Goal: Task Accomplishment & Management: Manage account settings

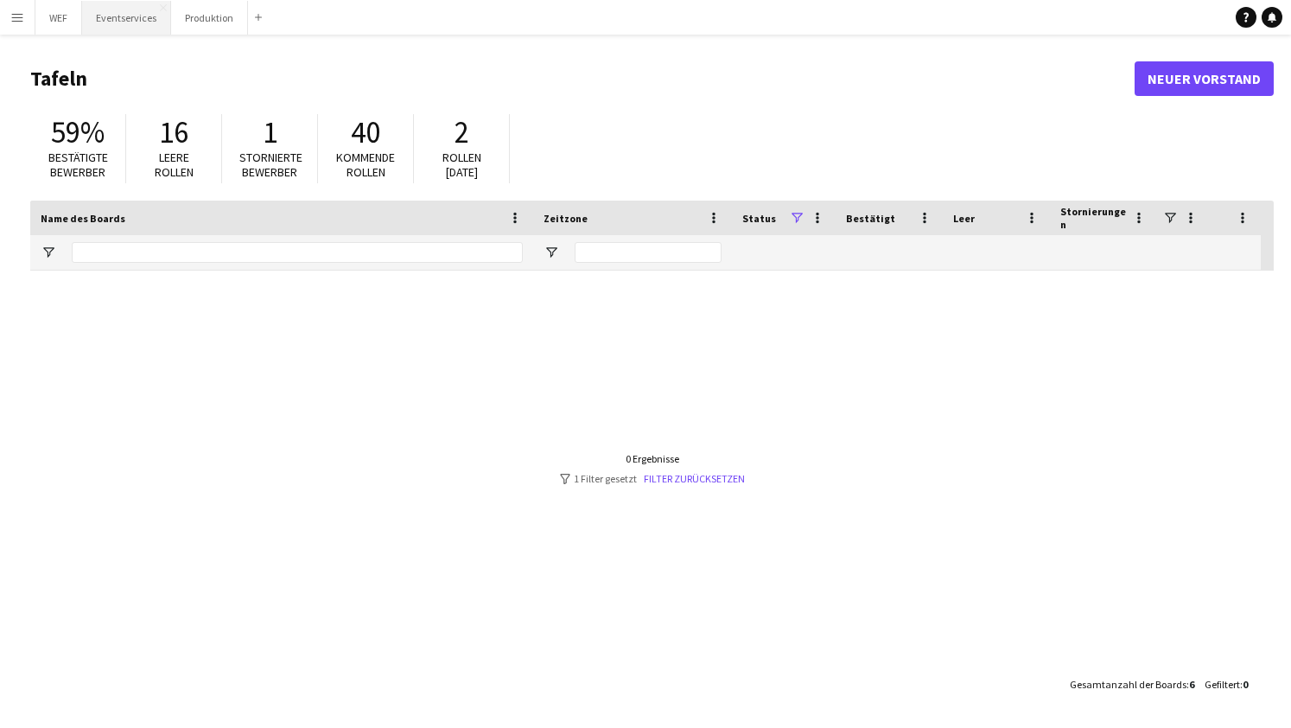
click at [131, 22] on button "Eventservices Schließen" at bounding box center [126, 18] width 89 height 34
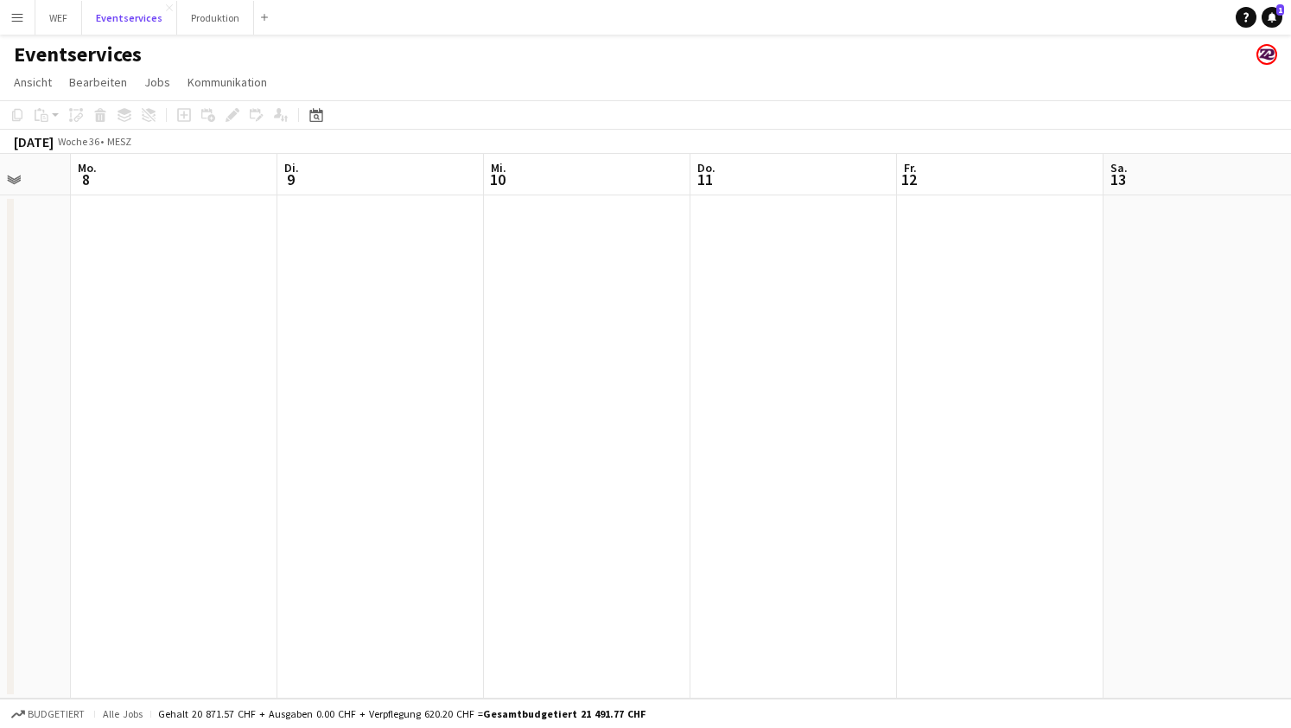
scroll to position [0, 391]
click at [222, 23] on button "Produktion Schließen" at bounding box center [215, 18] width 77 height 34
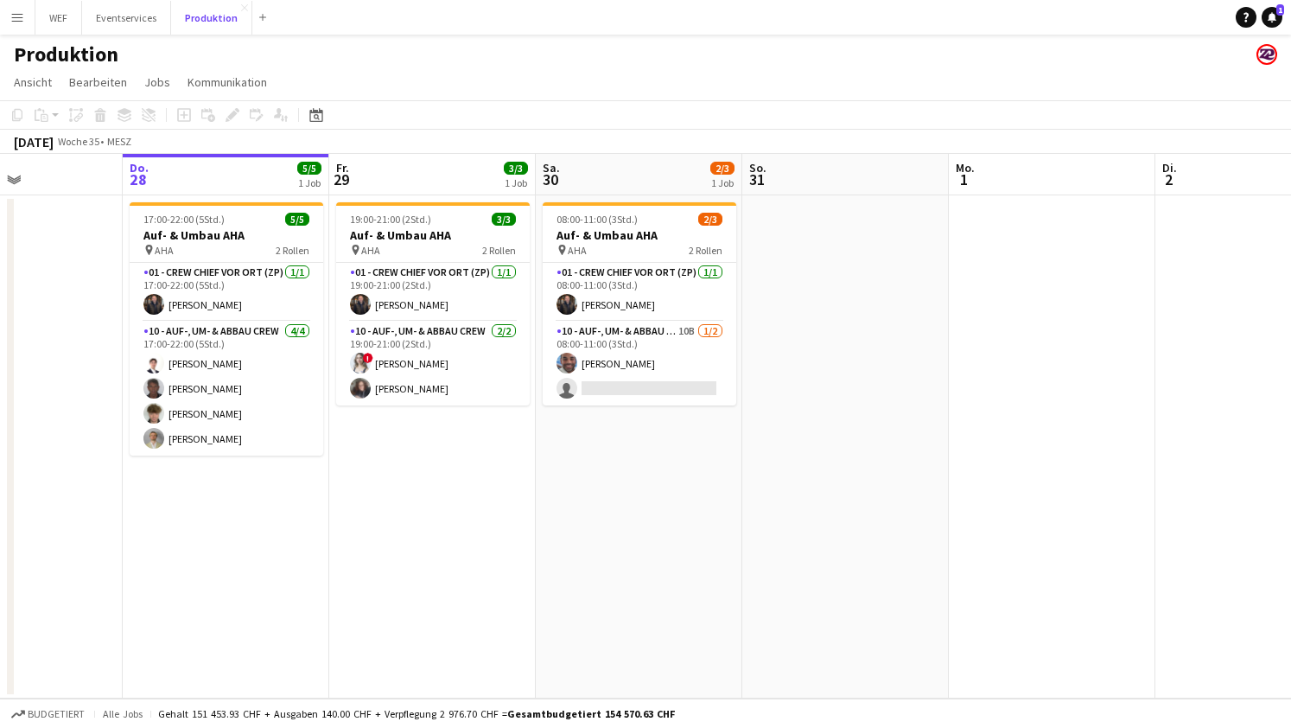
scroll to position [0, 500]
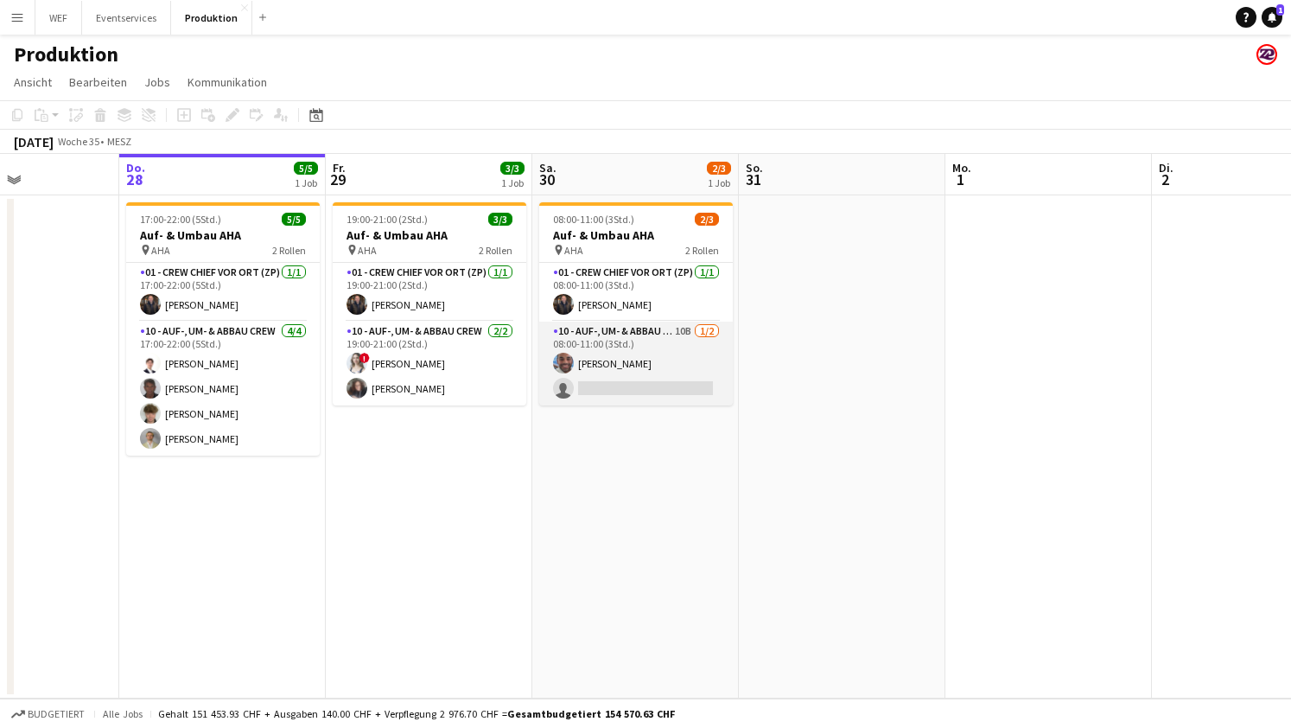
click at [673, 346] on app-card-role "10 - Auf-, Um- & Abbau Crew 10B [DATE] 08:00-11:00 (3Std.) [PERSON_NAME] single…" at bounding box center [636, 364] width 194 height 84
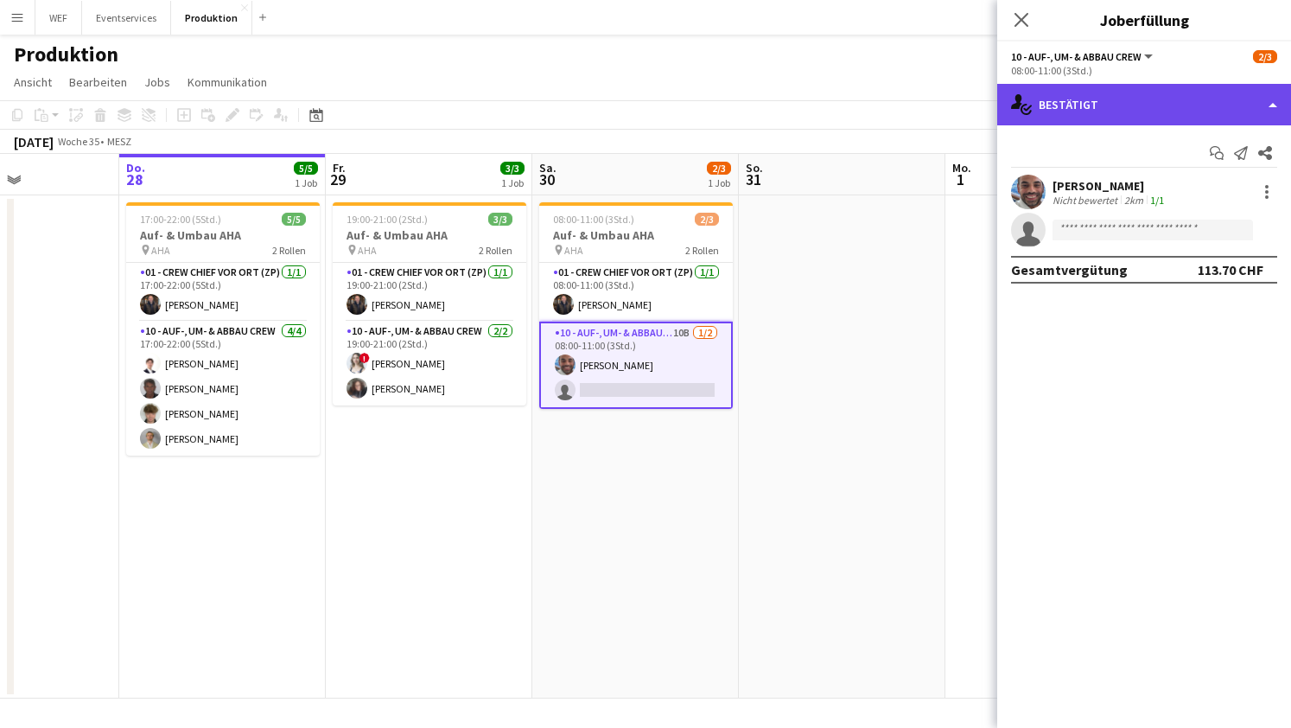
click at [1240, 102] on div "single-neutral-actions-check-2 Bestätigt" at bounding box center [1144, 104] width 294 height 41
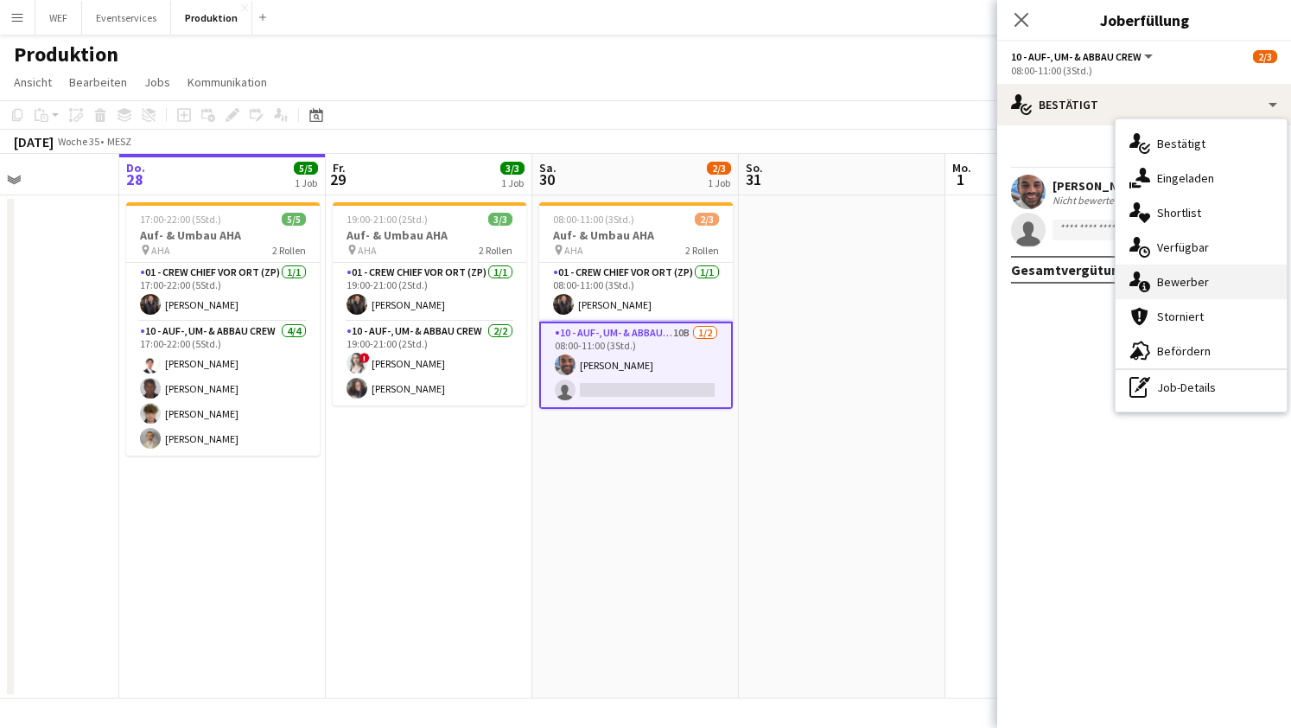
click at [1169, 280] on div "single-neutral-actions-information Bewerber" at bounding box center [1201, 281] width 171 height 35
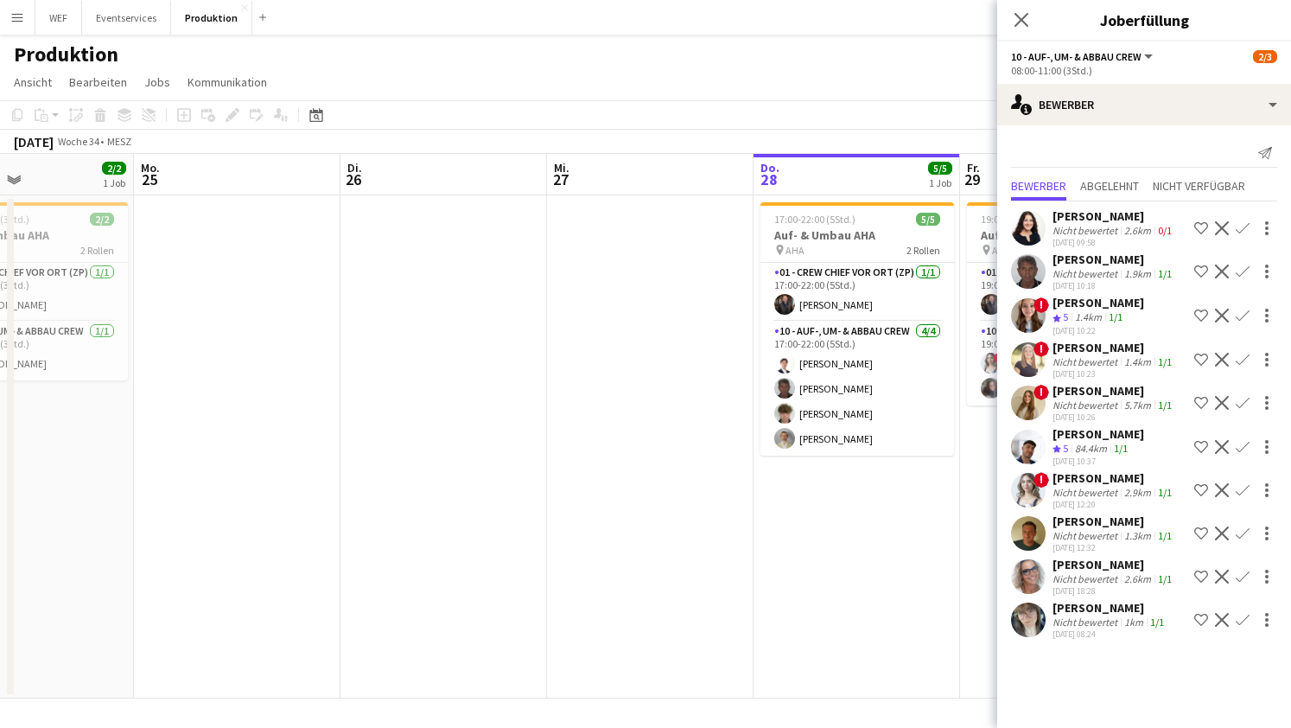
scroll to position [0, 545]
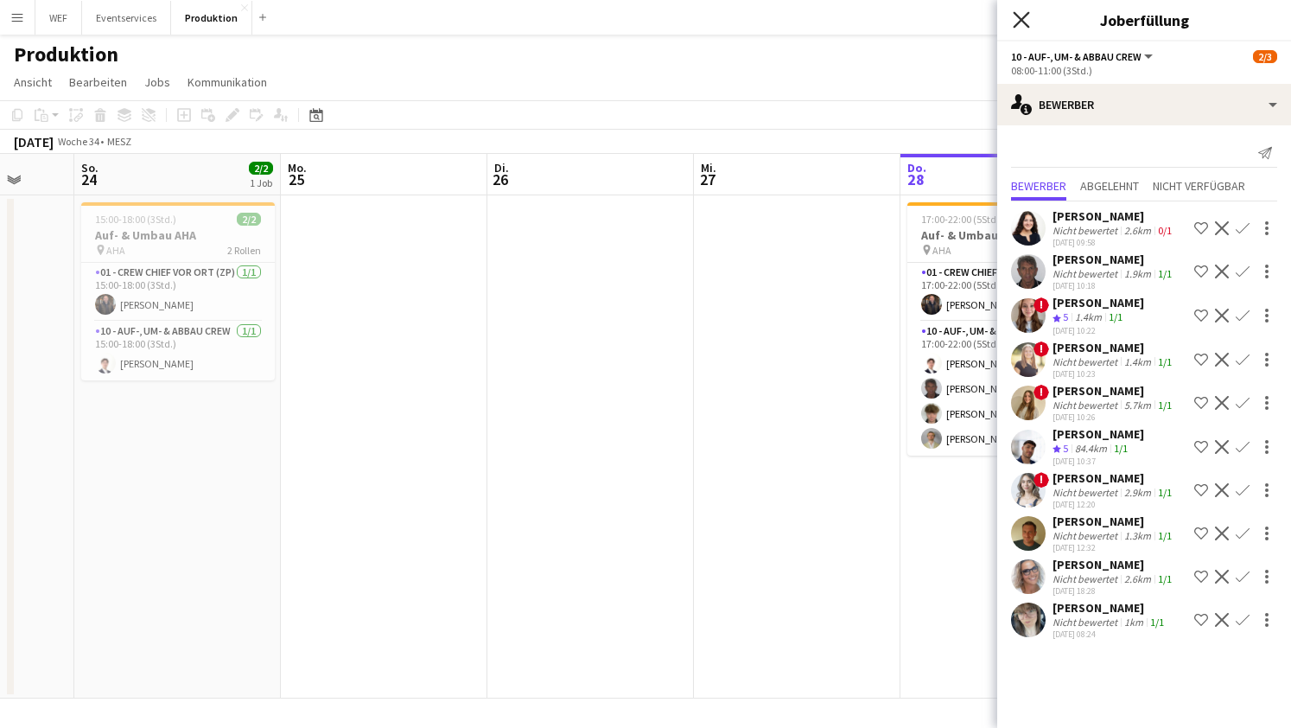
click at [1023, 20] on icon "Pop-in schließen" at bounding box center [1021, 19] width 16 height 16
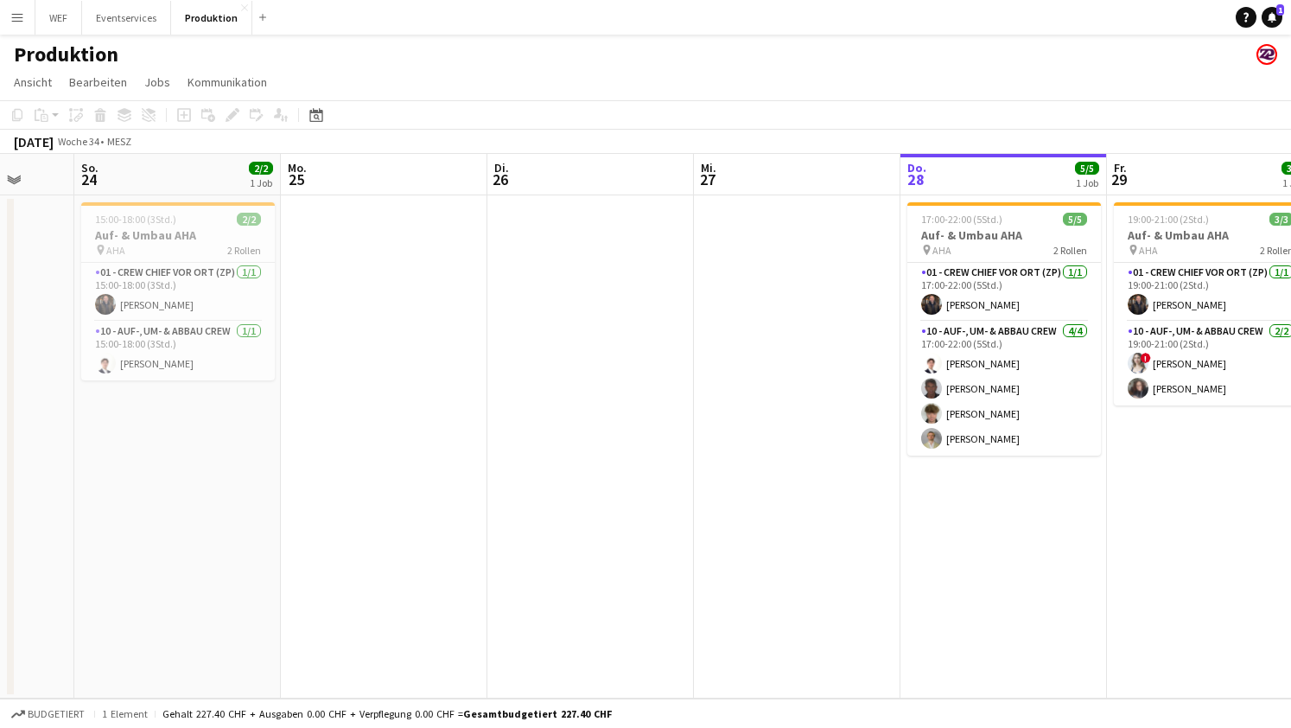
click at [468, 429] on app-date-cell at bounding box center [384, 446] width 207 height 503
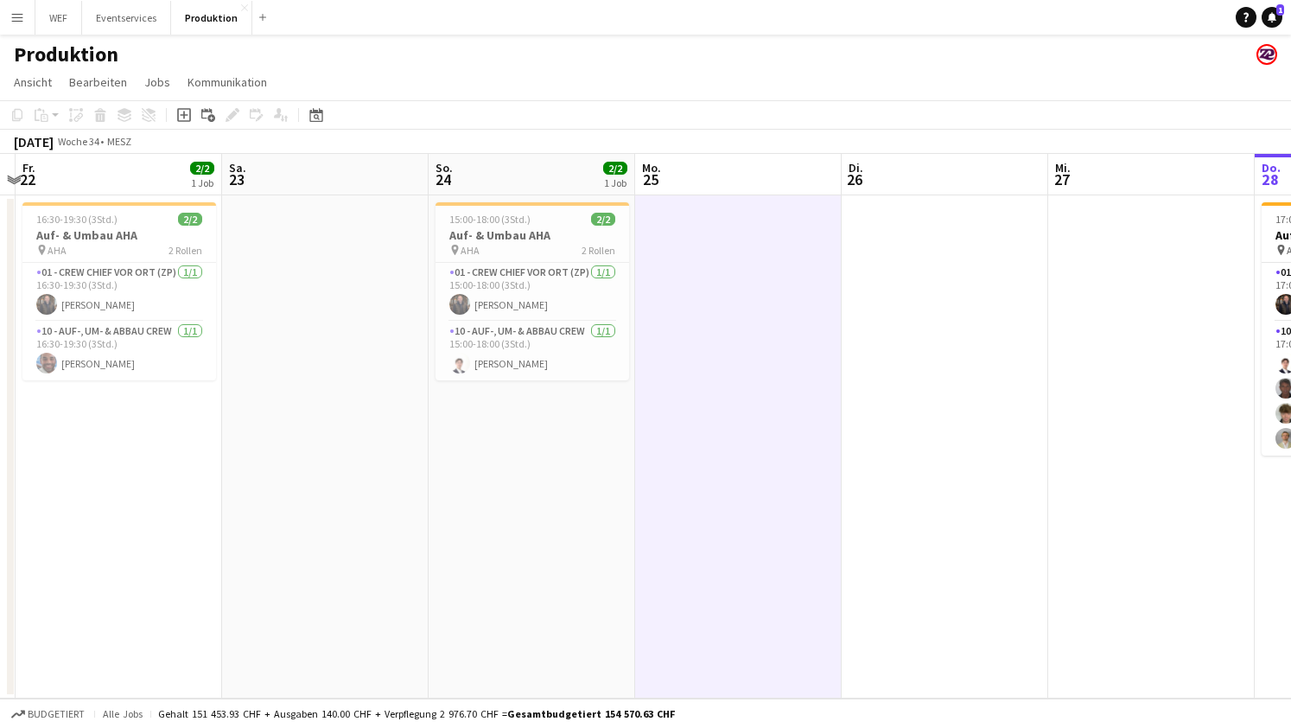
scroll to position [0, 388]
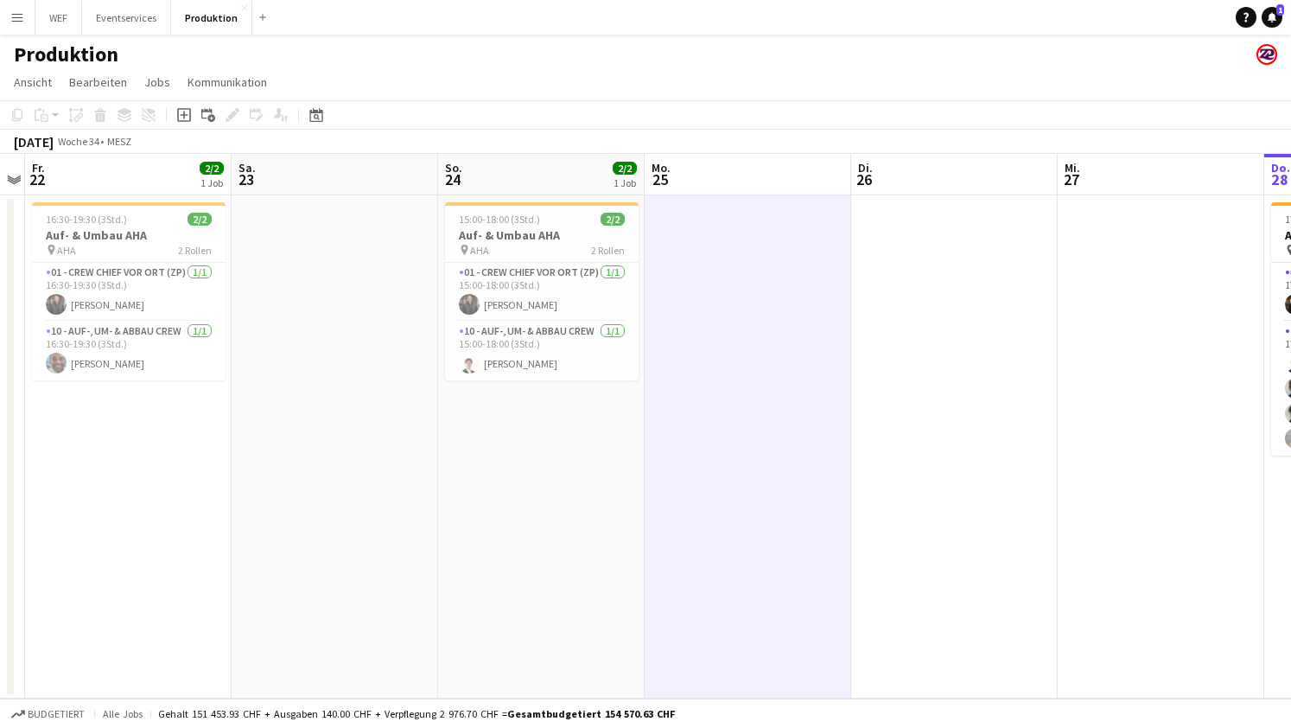
click at [681, 22] on app-navbar "Menü Tafeln Tafeln Tafeln Alle Jobs Status Belegschaft Belegschaft Meine Belegs…" at bounding box center [645, 17] width 1291 height 35
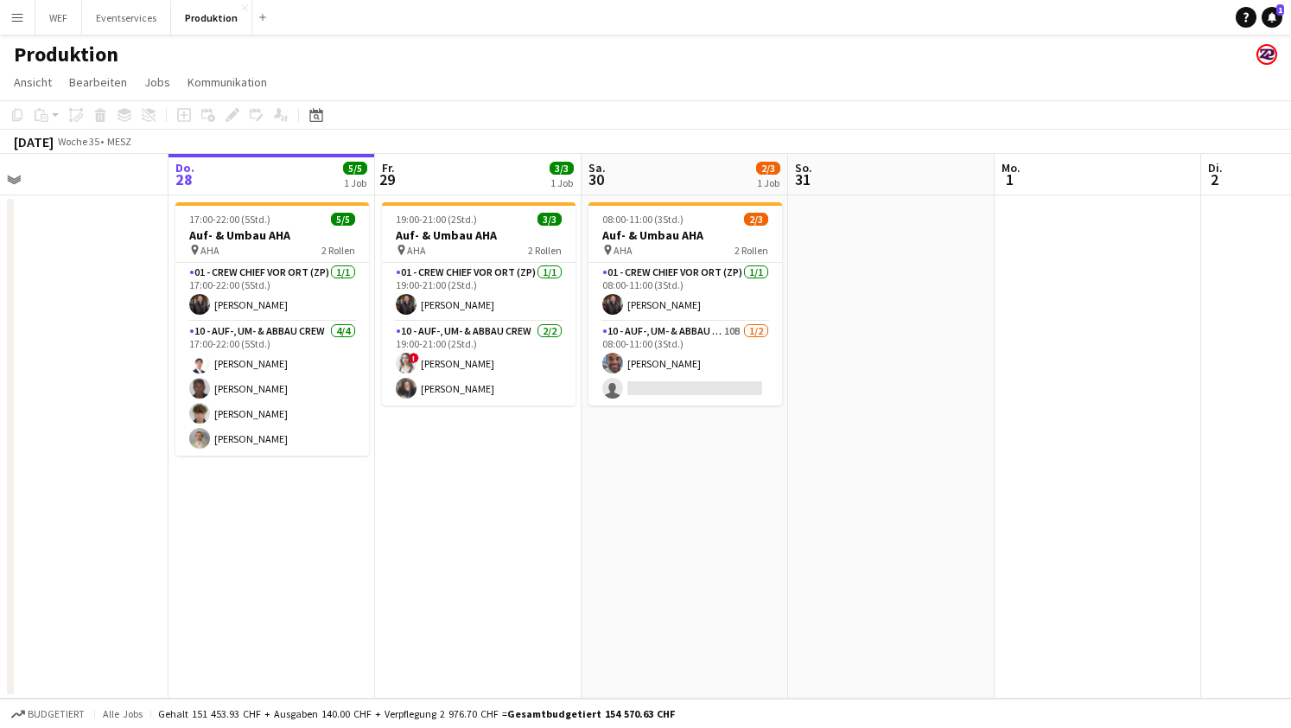
scroll to position [0, 682]
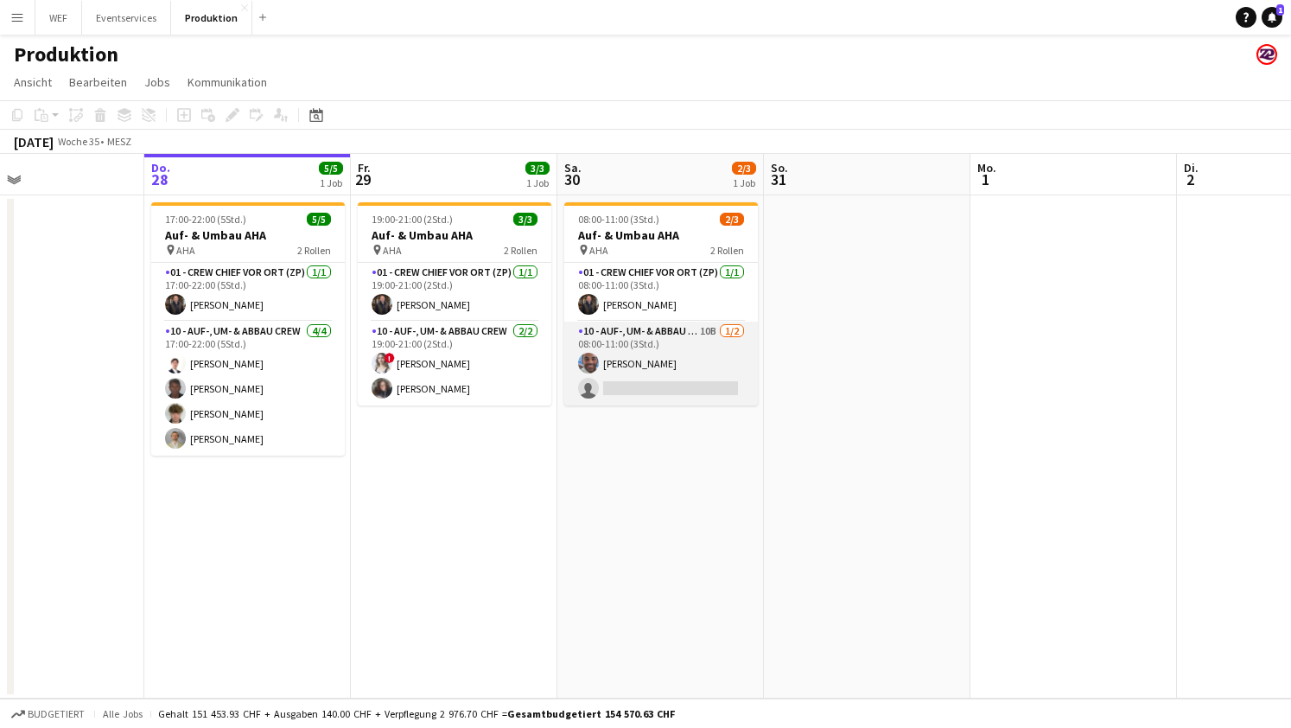
click at [689, 365] on app-card-role "10 - Auf-, Um- & Abbau Crew 10B [DATE] 08:00-11:00 (3Std.) [PERSON_NAME] single…" at bounding box center [661, 364] width 194 height 84
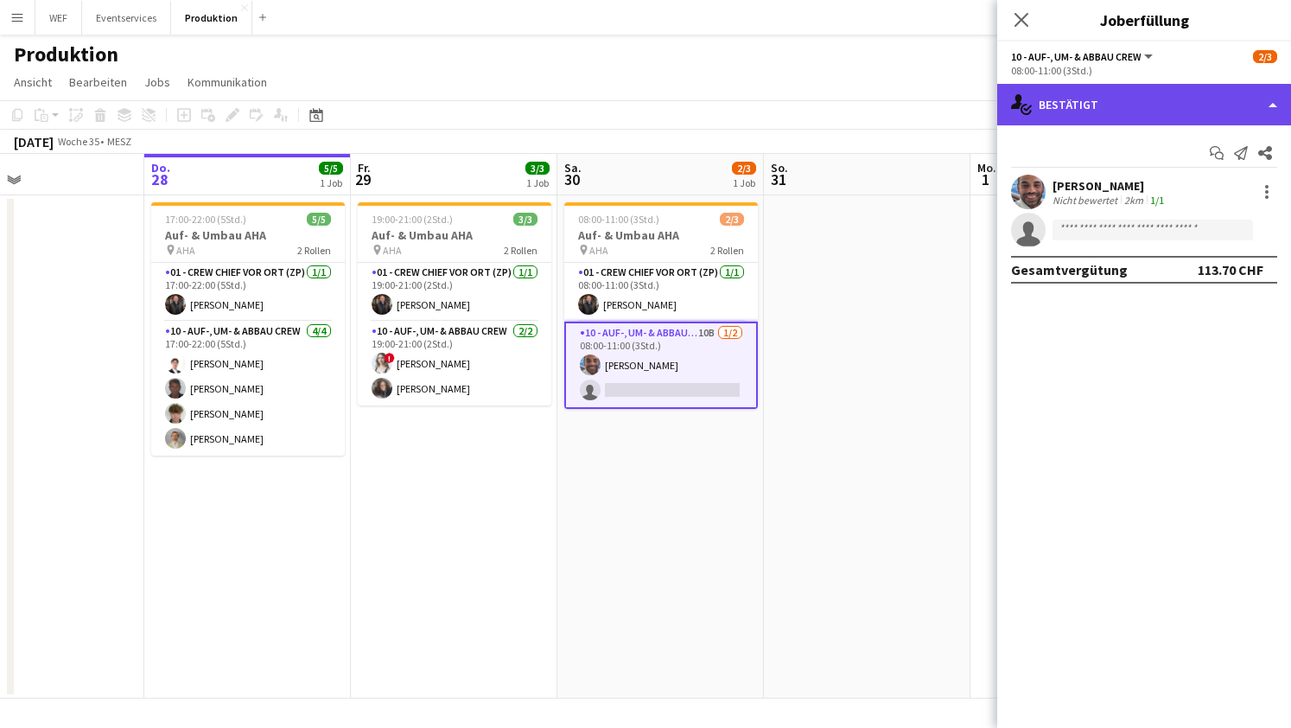
click at [1176, 115] on div "single-neutral-actions-check-2 Bestätigt" at bounding box center [1144, 104] width 294 height 41
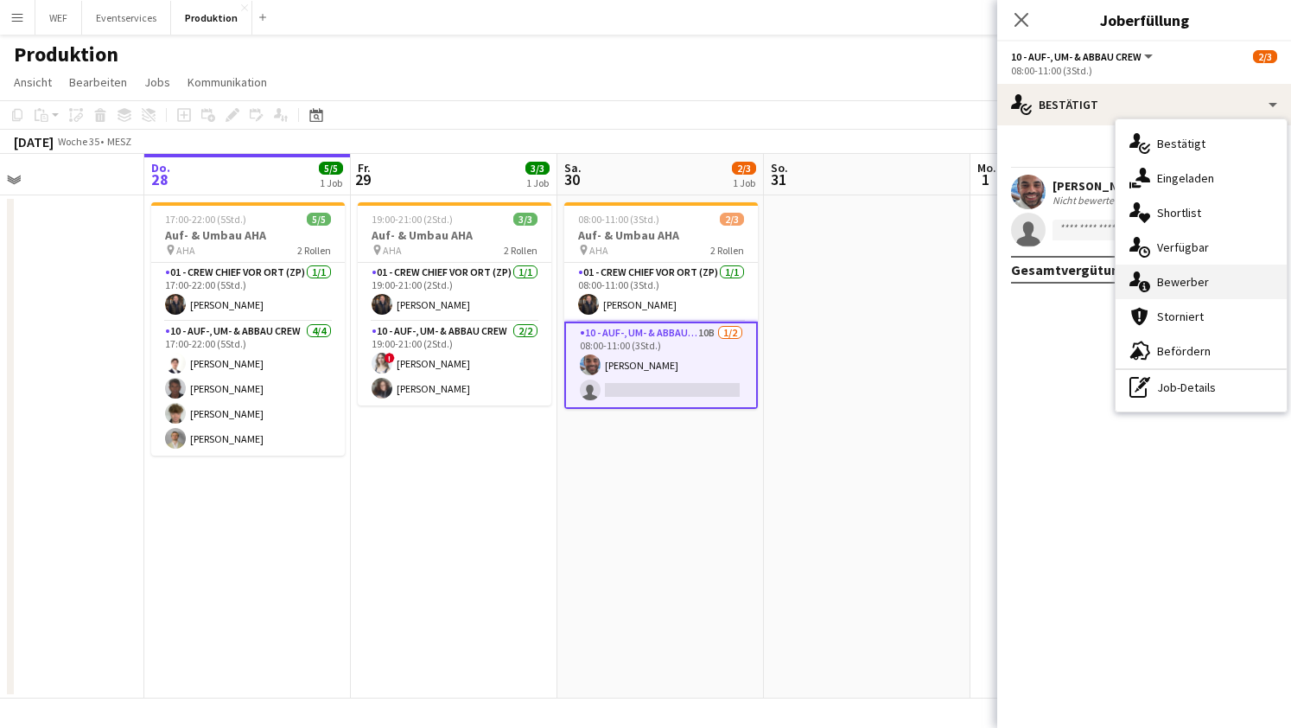
click at [1176, 280] on div "single-neutral-actions-information Bewerber" at bounding box center [1201, 281] width 171 height 35
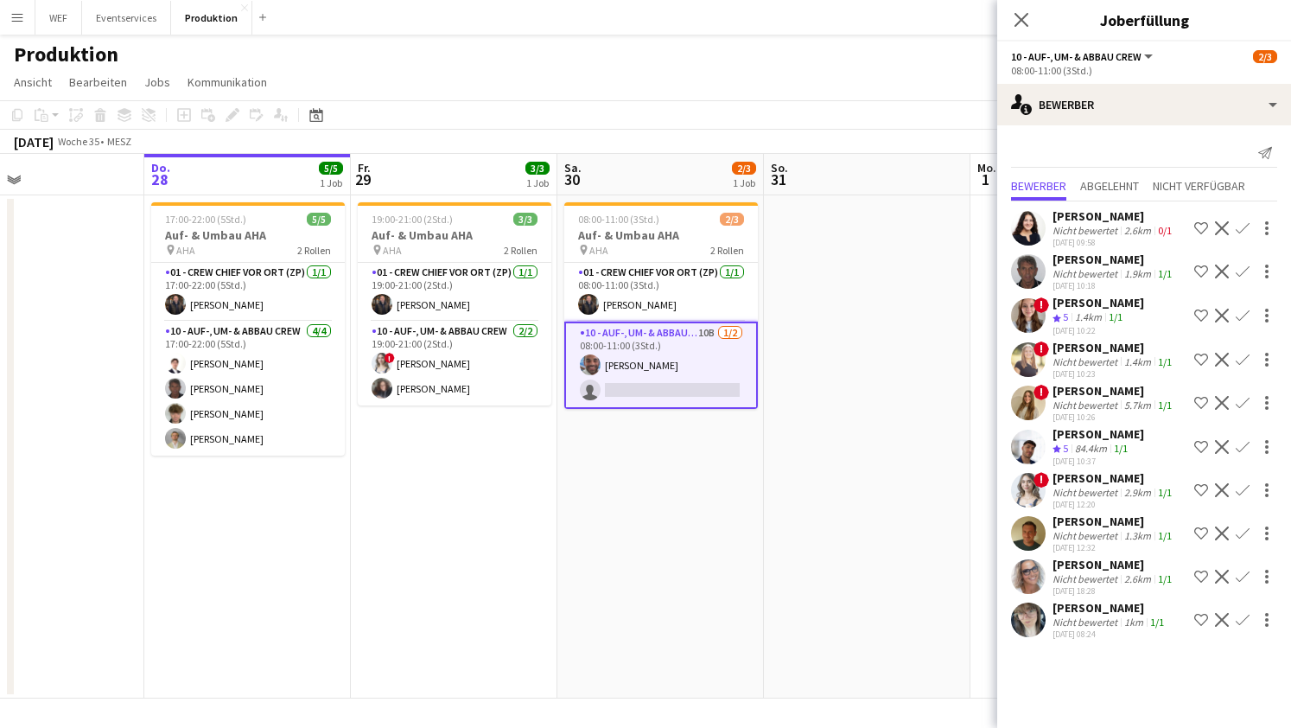
click at [1243, 533] on app-icon "Bestätigen" at bounding box center [1243, 533] width 14 height 14
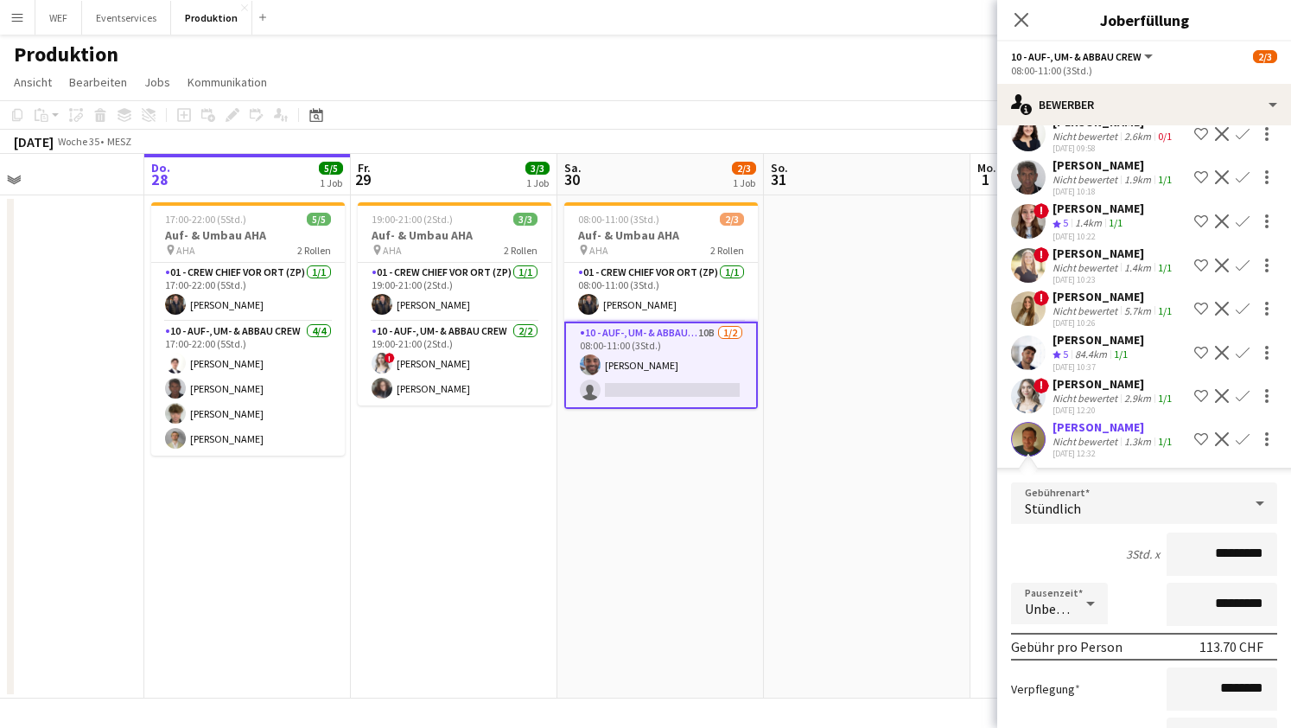
scroll to position [0, 0]
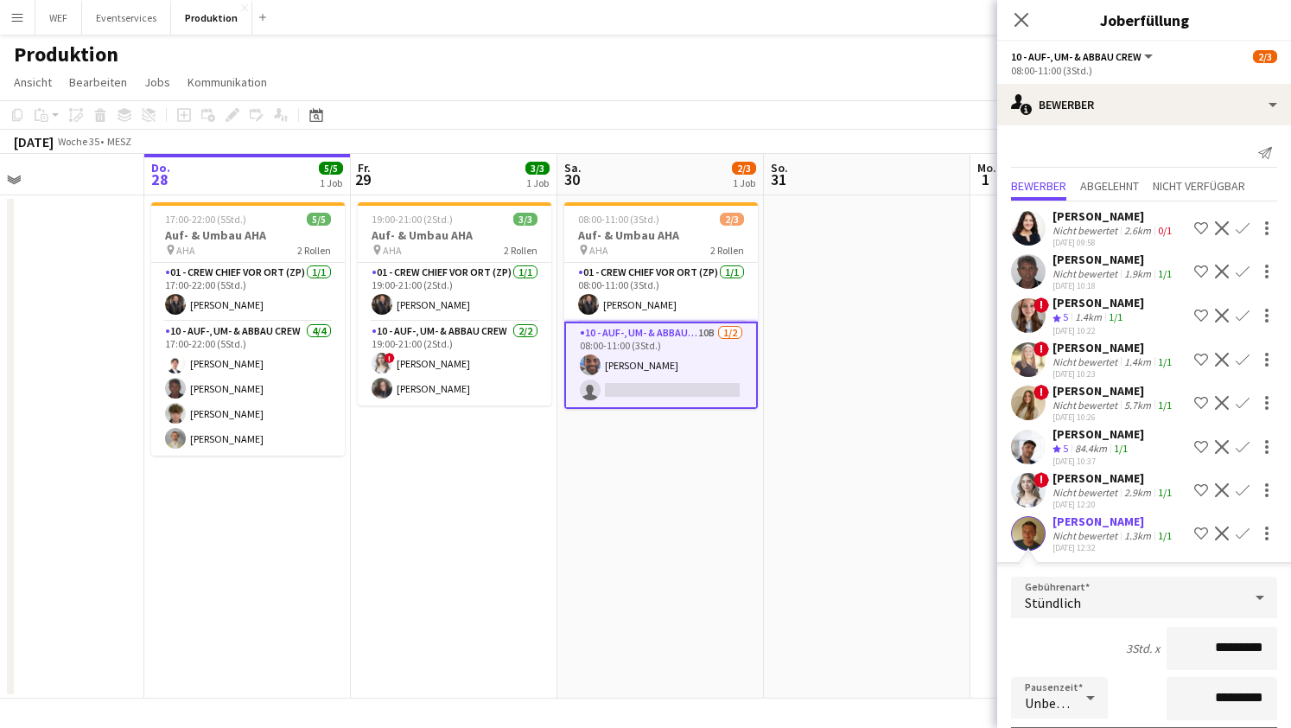
click at [1220, 229] on app-icon "Ablehnen" at bounding box center [1222, 228] width 14 height 14
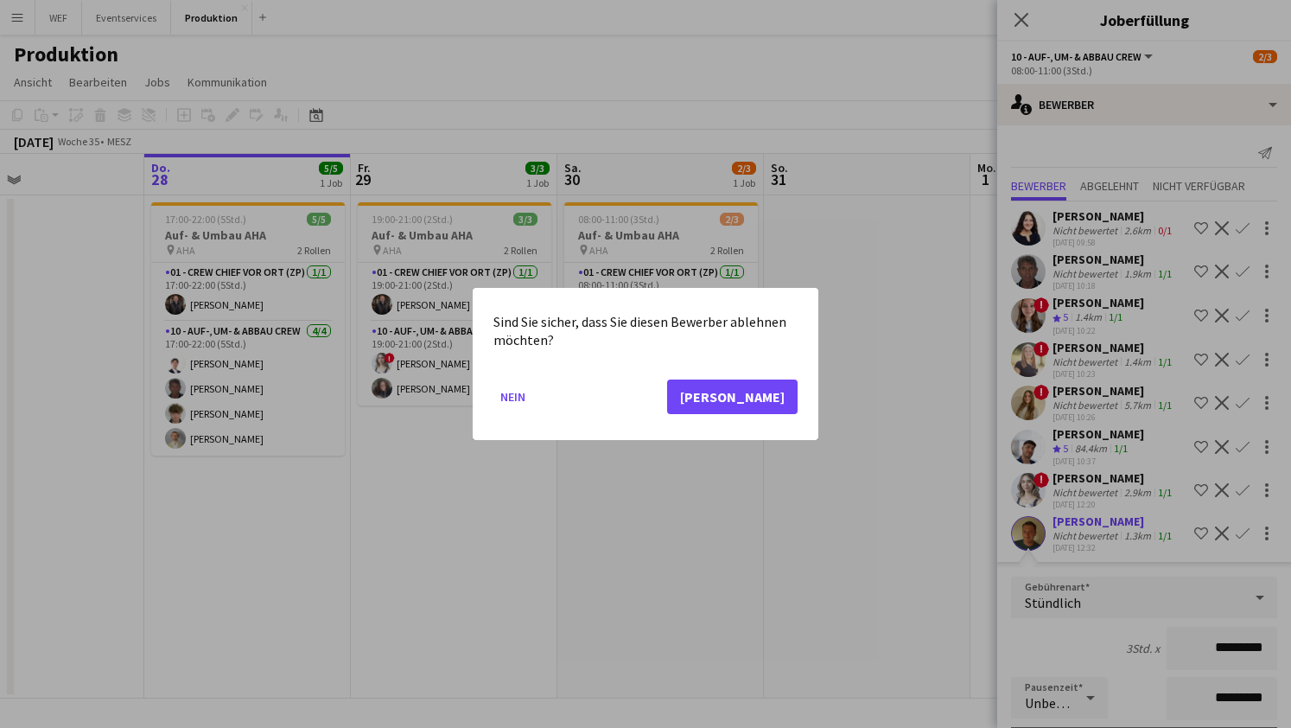
click at [879, 254] on div at bounding box center [645, 364] width 1291 height 728
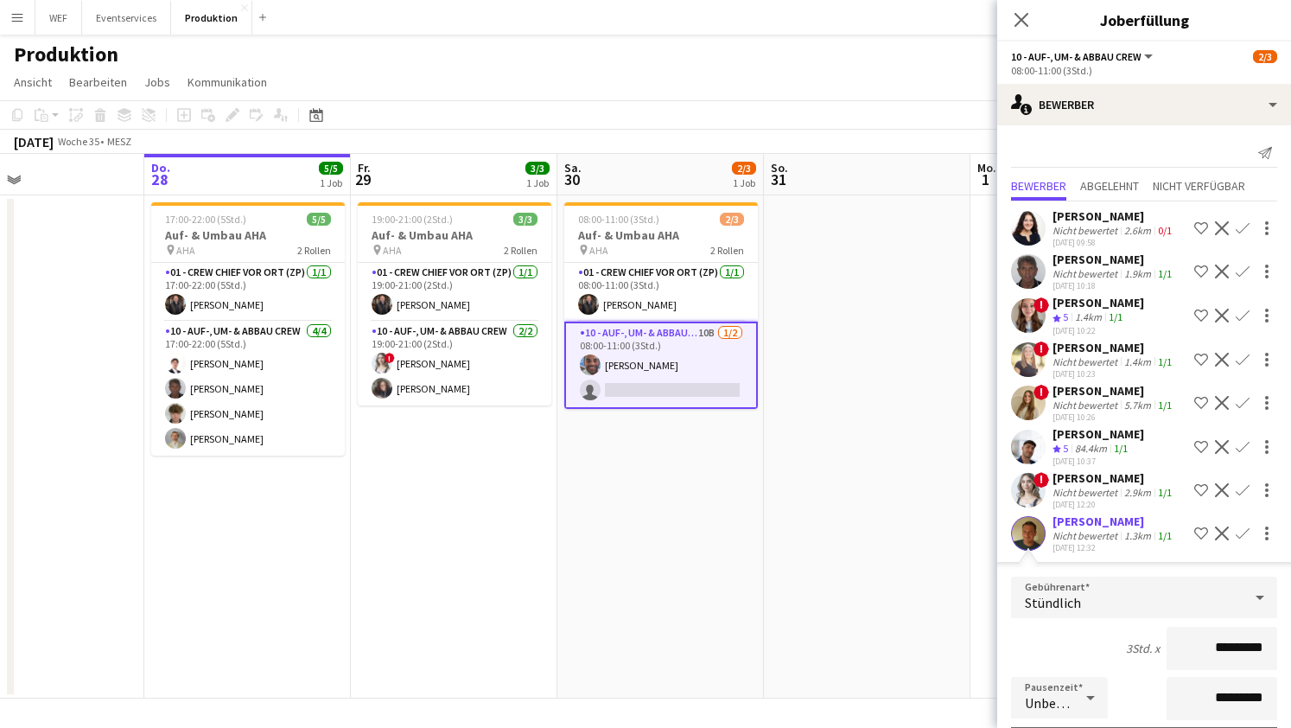
click at [879, 254] on app-date-cell at bounding box center [867, 446] width 207 height 503
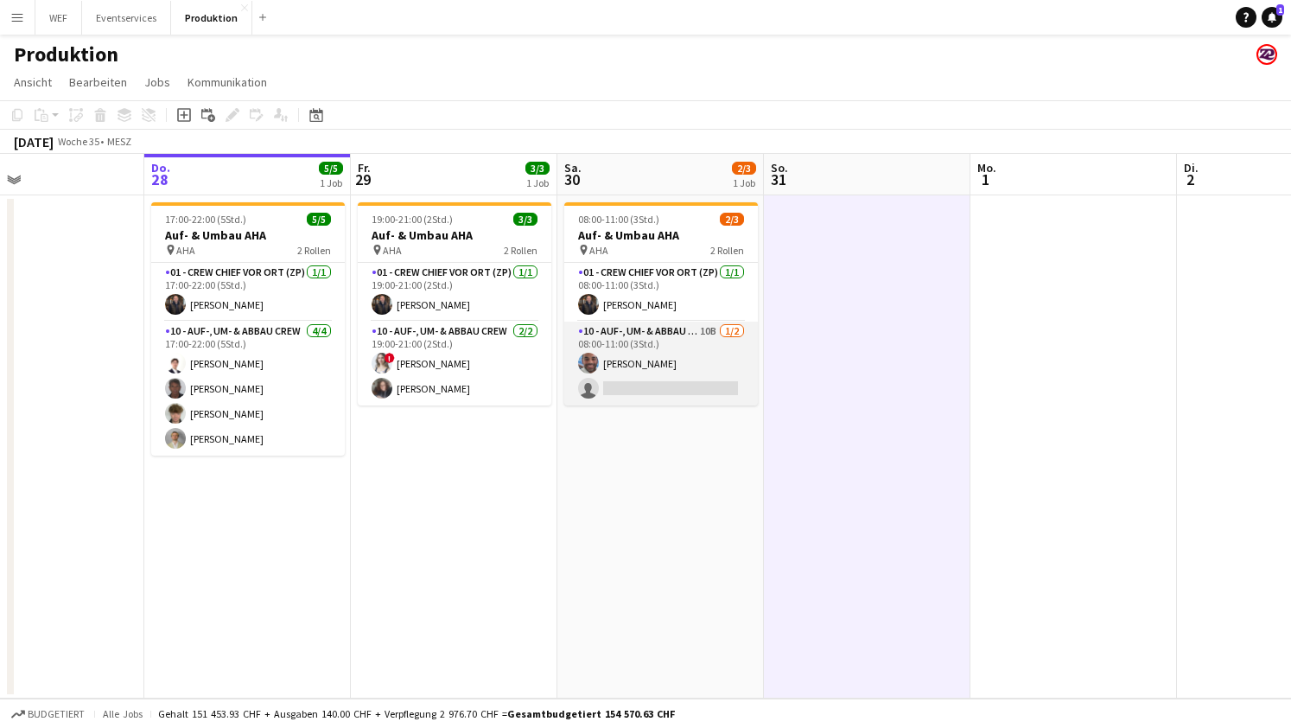
click at [660, 375] on app-card-role "10 - Auf-, Um- & Abbau Crew 10B [DATE] 08:00-11:00 (3Std.) [PERSON_NAME] single…" at bounding box center [661, 364] width 194 height 84
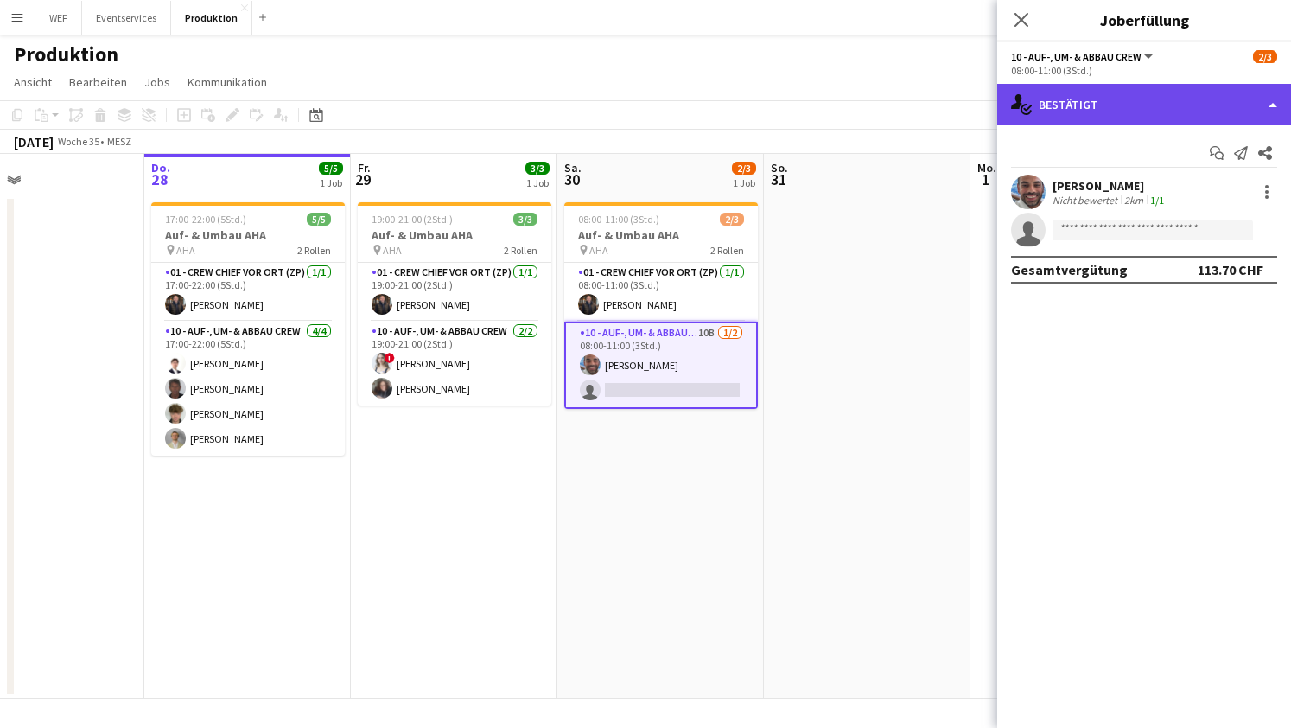
click at [1178, 105] on div "single-neutral-actions-check-2 Bestätigt" at bounding box center [1144, 104] width 294 height 41
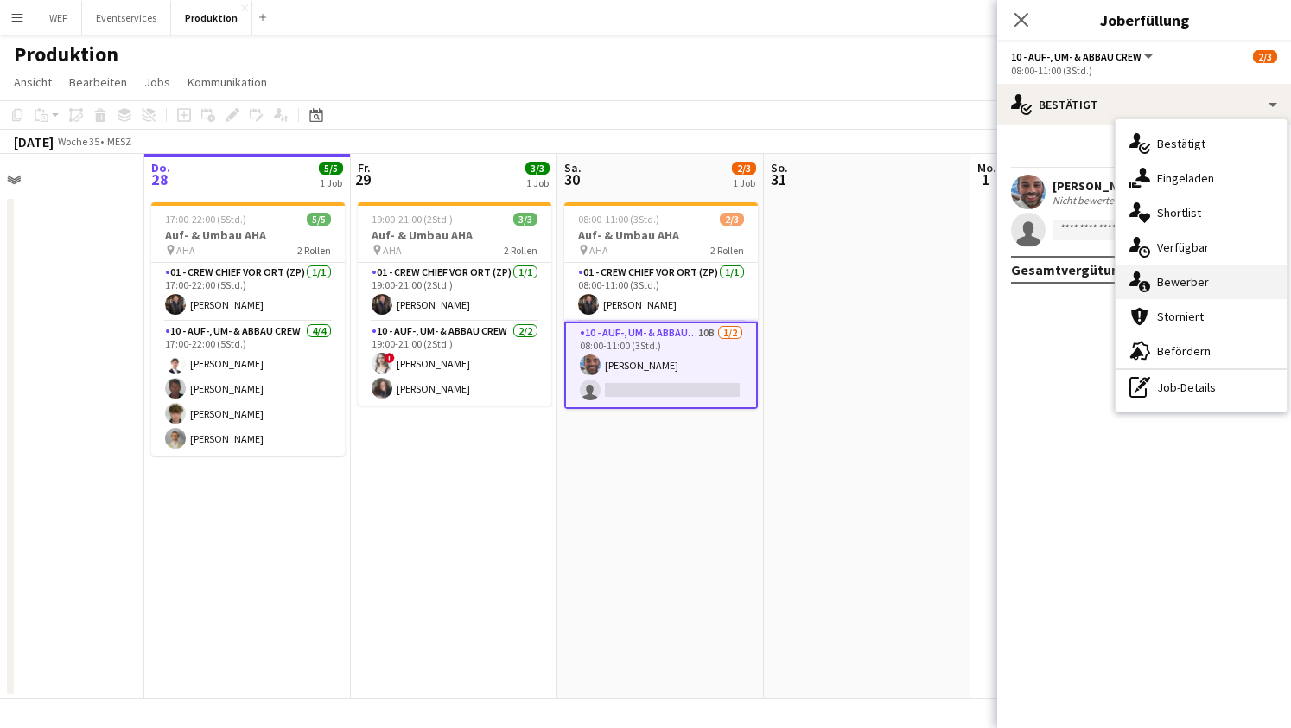
click at [1177, 277] on div "single-neutral-actions-information Bewerber" at bounding box center [1201, 281] width 171 height 35
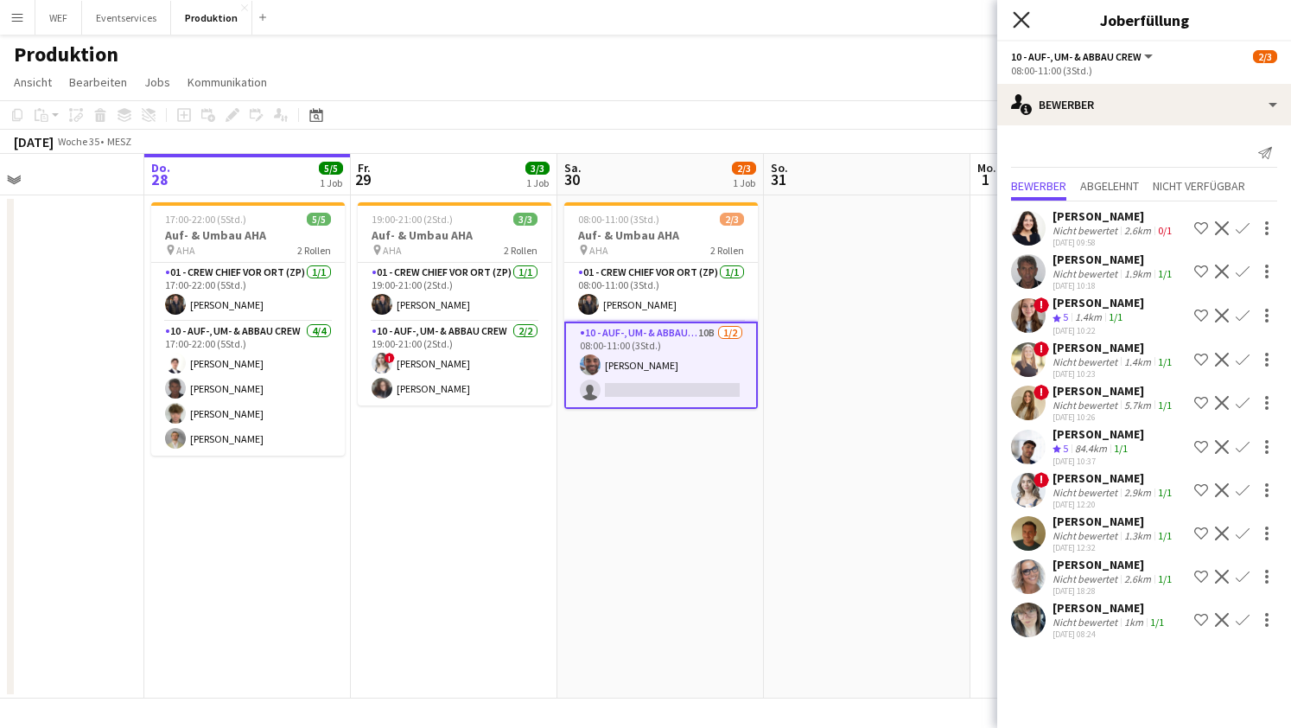
click at [1025, 20] on icon "Pop-in schließen" at bounding box center [1021, 19] width 16 height 16
